Goal: Task Accomplishment & Management: Manage account settings

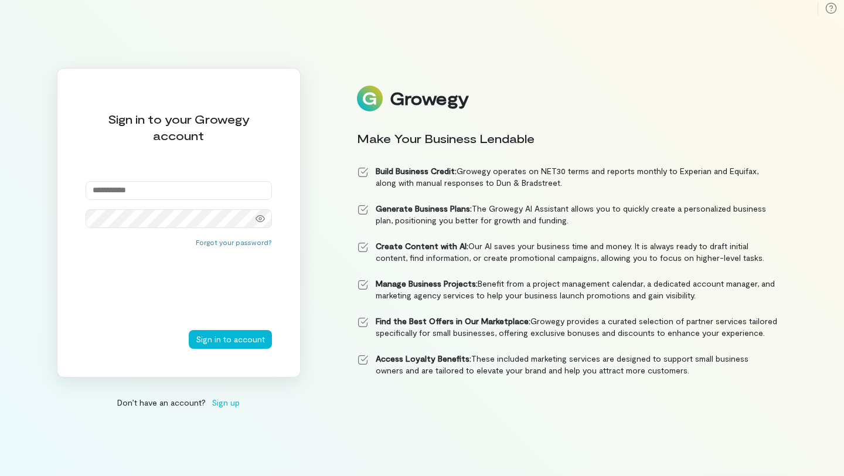
click at [227, 188] on input "email" at bounding box center [179, 190] width 186 height 19
click at [197, 217] on div at bounding box center [179, 204] width 186 height 47
type input "**********"
click at [259, 342] on button "Sign in to account" at bounding box center [230, 339] width 83 height 19
